Goal: Transaction & Acquisition: Download file/media

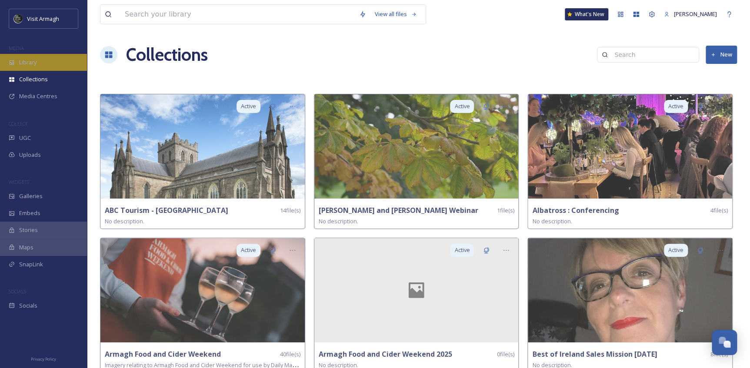
scroll to position [2415, 0]
click at [43, 63] on div "Library" at bounding box center [43, 62] width 87 height 17
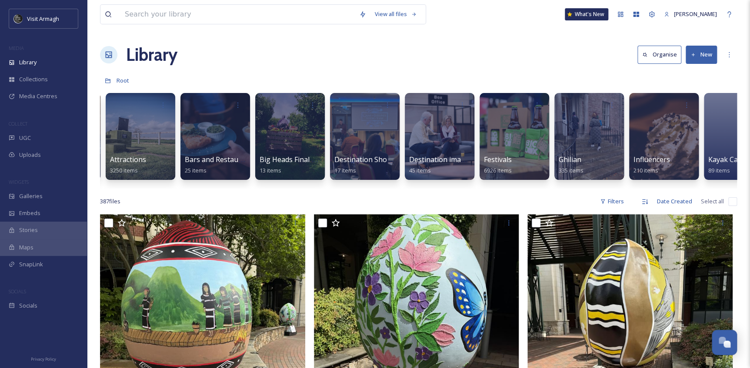
scroll to position [0, 157]
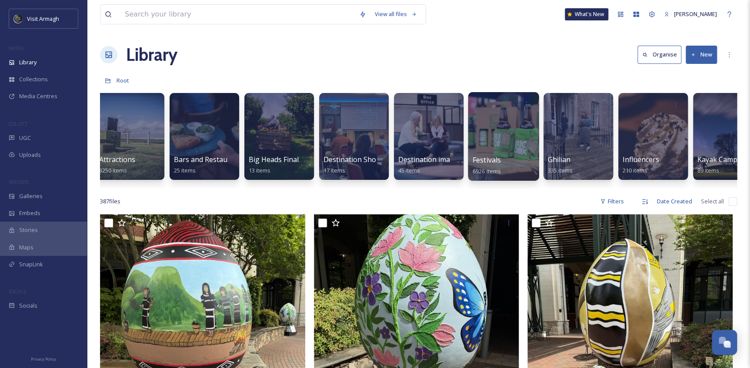
click at [500, 122] on div at bounding box center [503, 136] width 71 height 89
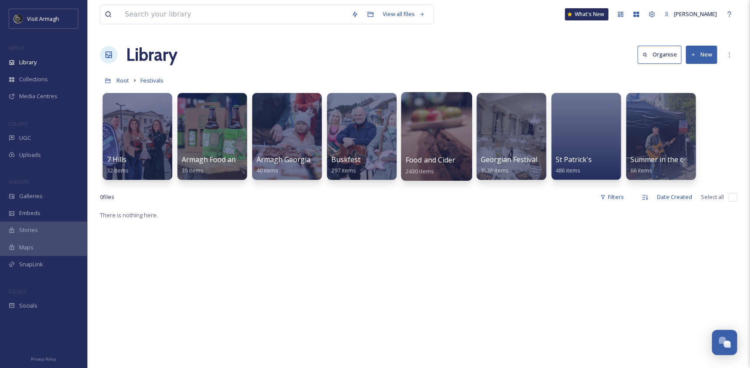
click at [426, 137] on div at bounding box center [436, 136] width 71 height 89
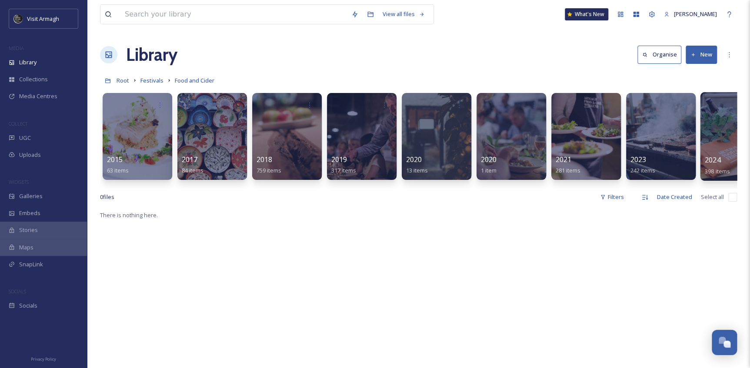
click at [731, 131] on div at bounding box center [735, 136] width 71 height 89
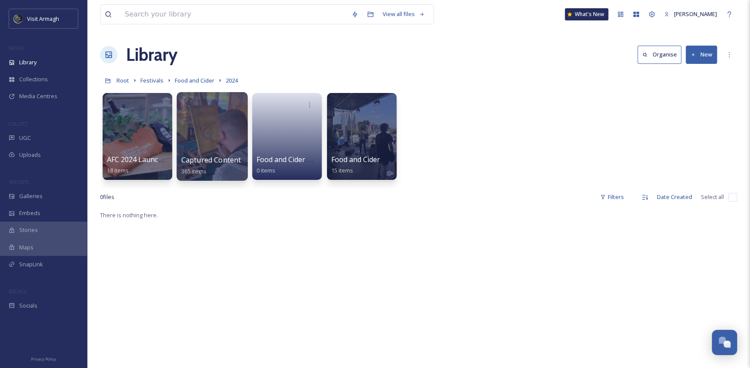
click at [207, 144] on div at bounding box center [211, 136] width 71 height 89
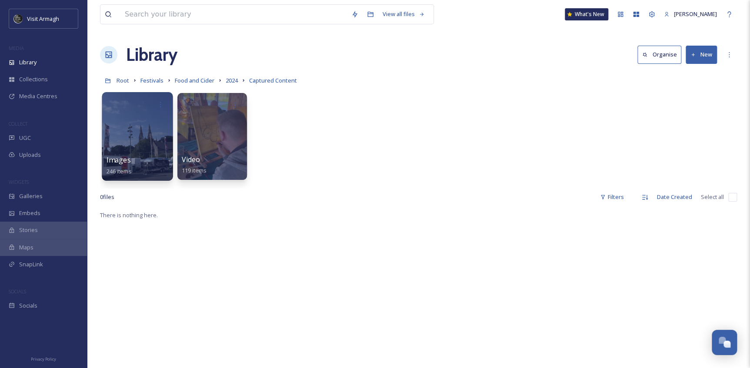
click at [139, 145] on div at bounding box center [137, 136] width 71 height 89
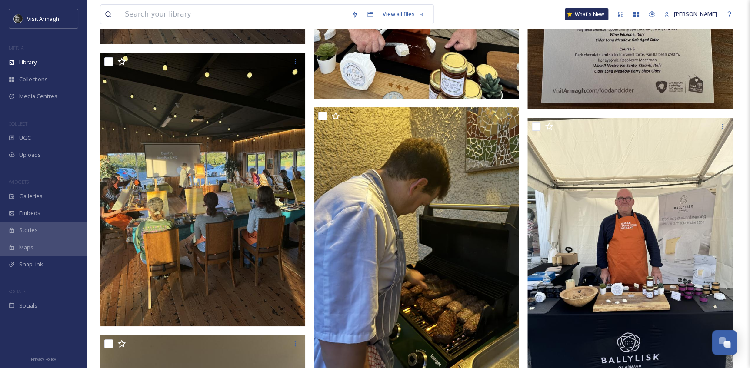
scroll to position [21329, 0]
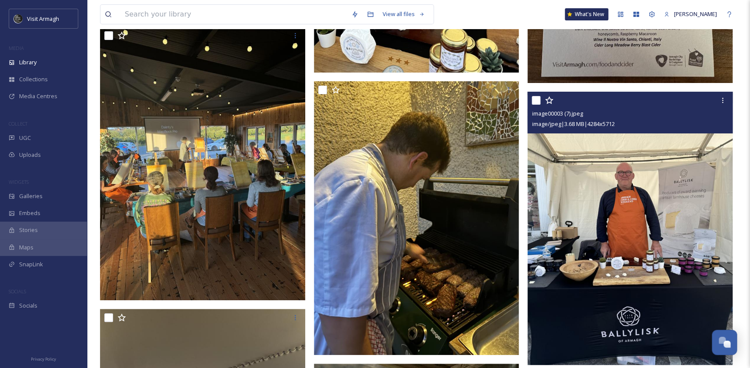
click at [603, 169] on img at bounding box center [629, 228] width 205 height 273
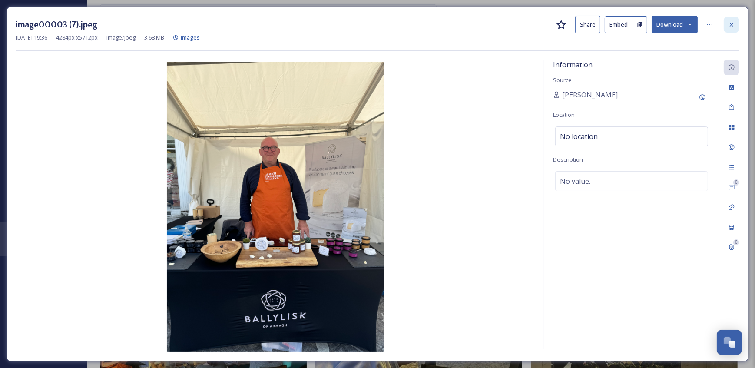
click at [732, 27] on icon at bounding box center [732, 24] width 7 height 7
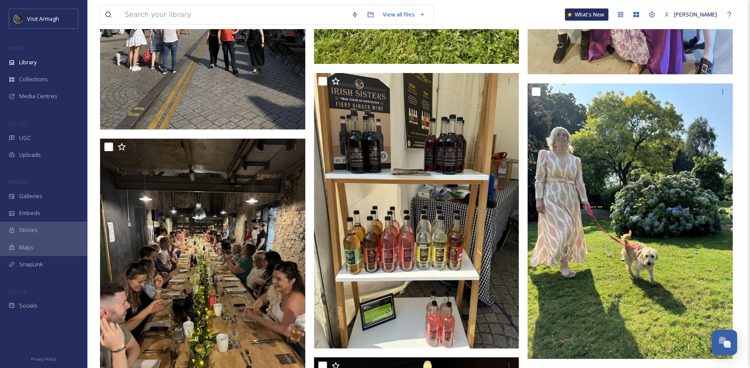
scroll to position [18925, 0]
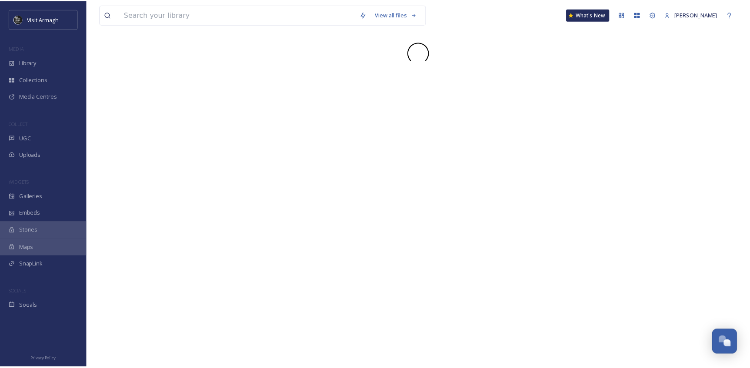
scroll to position [2415, 0]
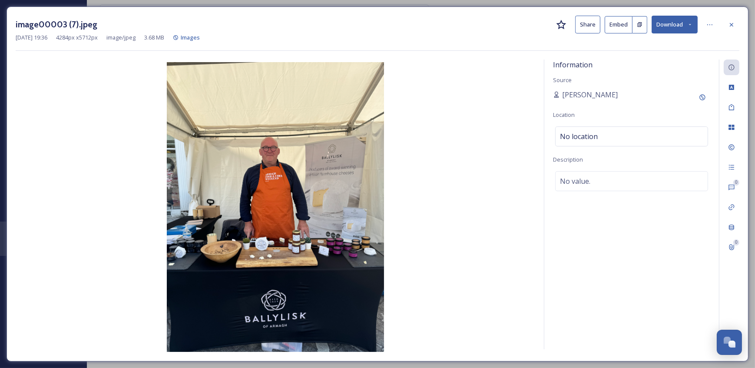
click at [690, 27] on icon at bounding box center [691, 25] width 6 height 6
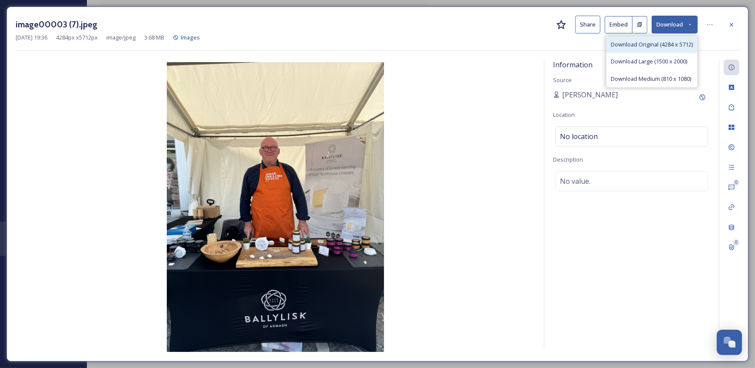
click at [658, 50] on div "Download Original (4284 x 5712)" at bounding box center [652, 44] width 91 height 17
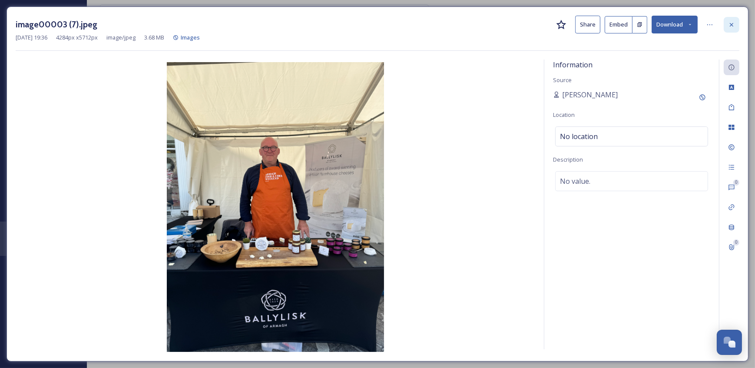
click at [729, 26] on icon at bounding box center [732, 24] width 7 height 7
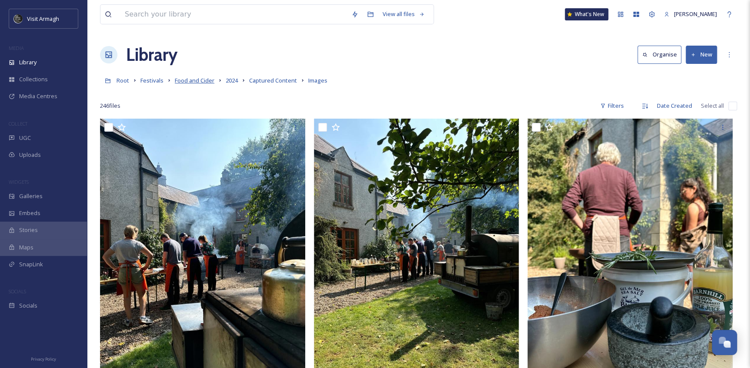
click at [206, 81] on span "Food and Cider" at bounding box center [195, 81] width 40 height 8
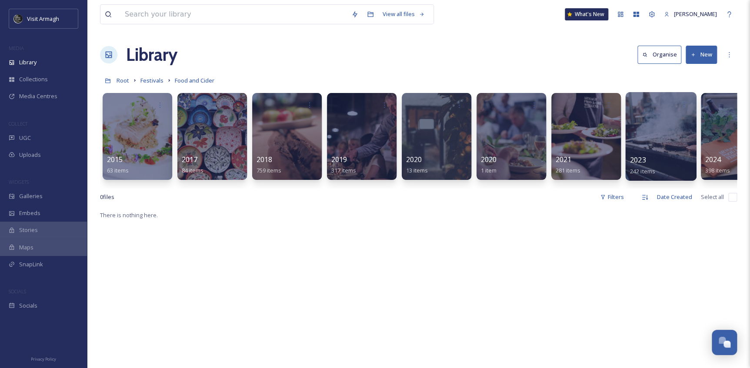
click at [646, 133] on div at bounding box center [660, 136] width 71 height 89
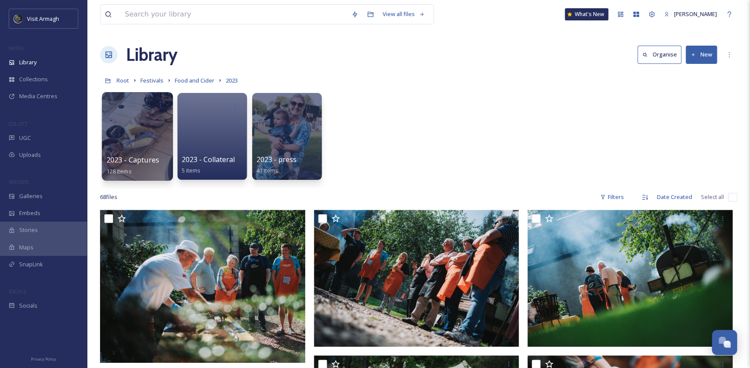
click at [119, 133] on div at bounding box center [137, 136] width 71 height 89
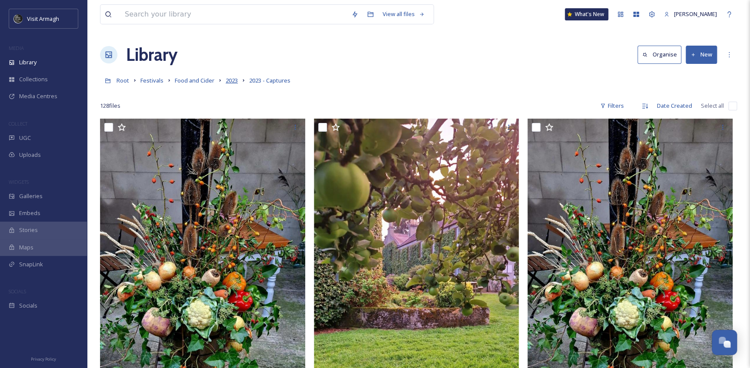
click at [233, 82] on span "2023" at bounding box center [232, 81] width 12 height 8
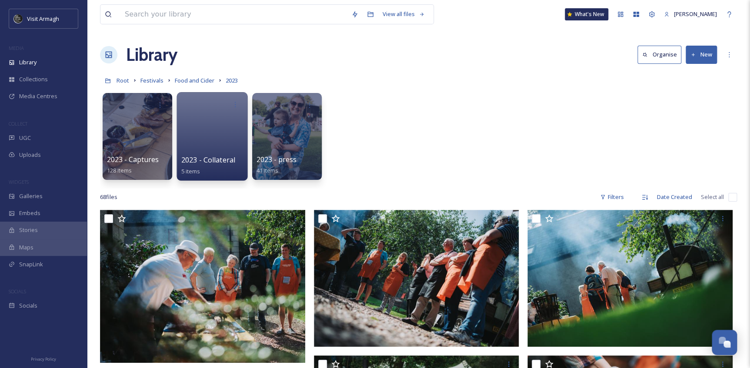
click at [201, 145] on div at bounding box center [211, 136] width 71 height 89
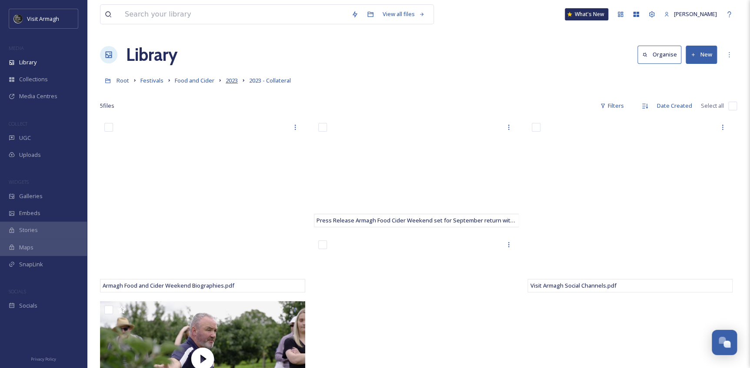
click at [236, 81] on span "2023" at bounding box center [232, 81] width 12 height 8
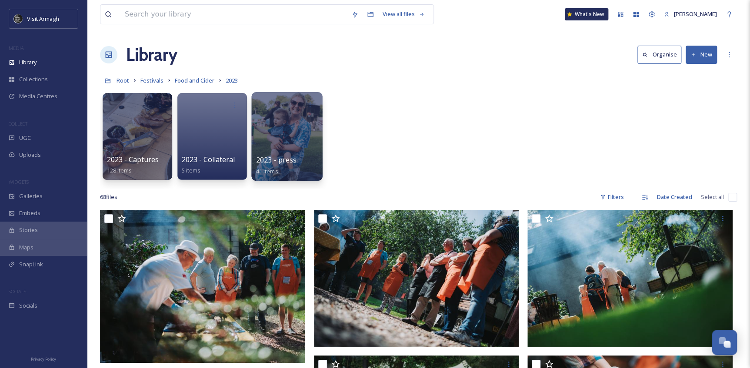
click at [280, 143] on div at bounding box center [286, 136] width 71 height 89
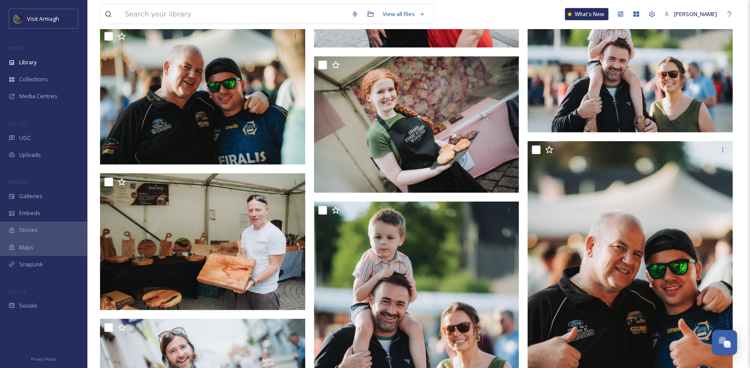
scroll to position [915, 0]
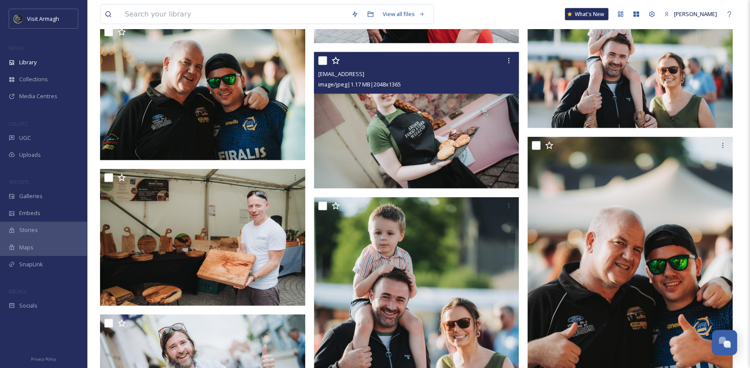
click at [412, 135] on img at bounding box center [416, 120] width 205 height 137
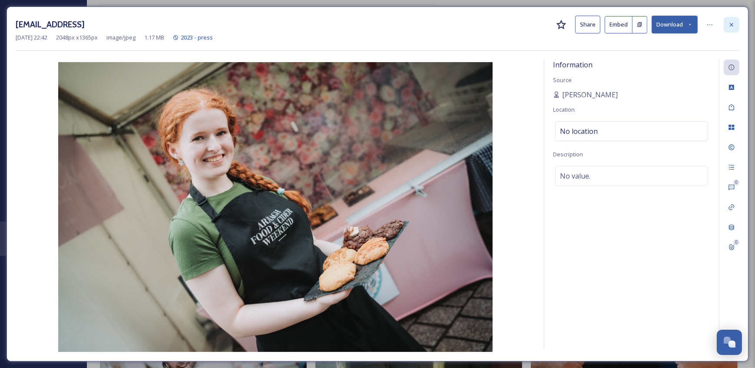
click at [734, 22] on icon at bounding box center [732, 24] width 7 height 7
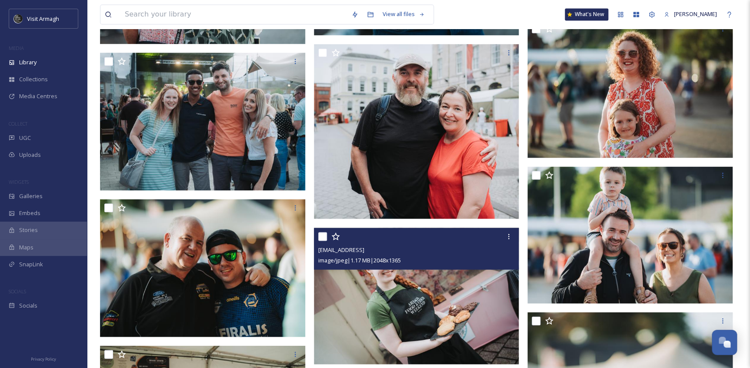
scroll to position [742, 0]
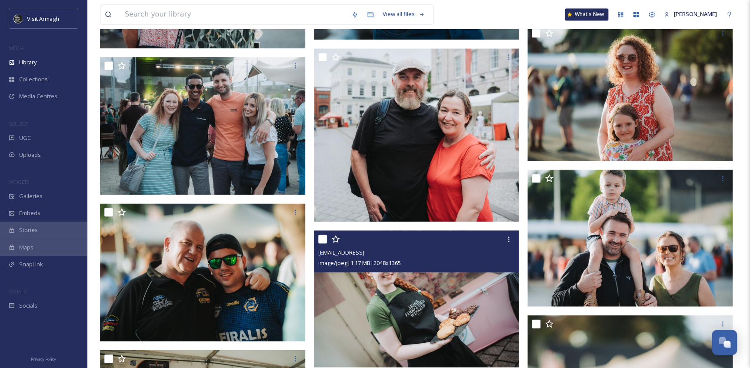
click at [322, 239] on input "checkbox" at bounding box center [322, 239] width 9 height 9
checkbox input "true"
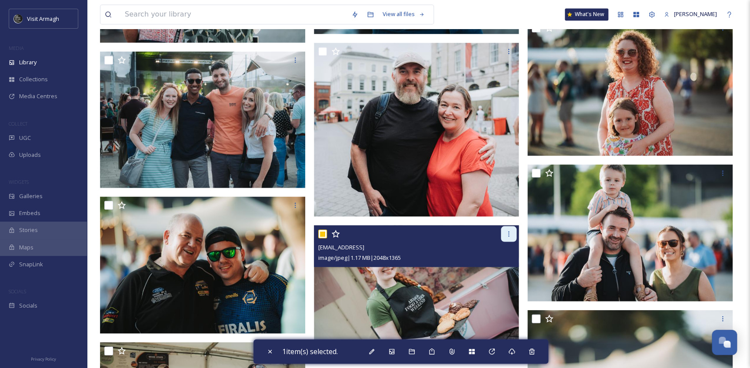
click at [508, 234] on icon at bounding box center [508, 233] width 7 height 7
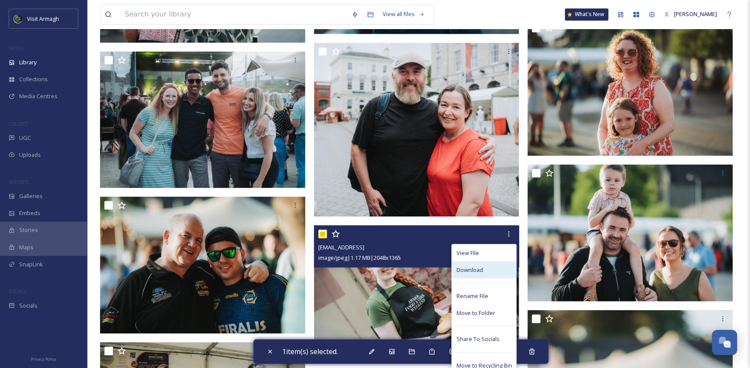
click at [462, 266] on span "Download" at bounding box center [469, 270] width 27 height 8
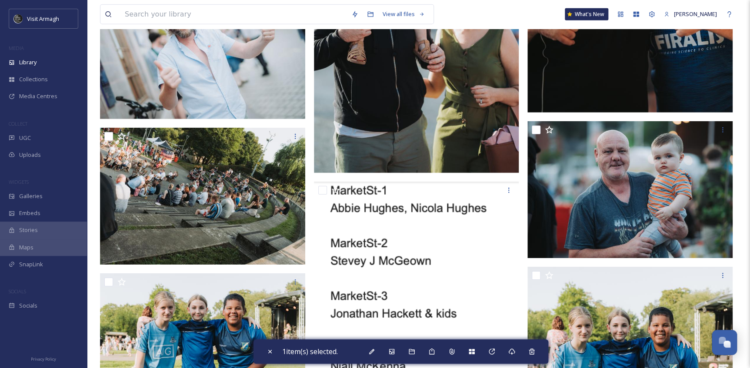
scroll to position [0, 0]
